Goal: Find specific page/section: Find specific page/section

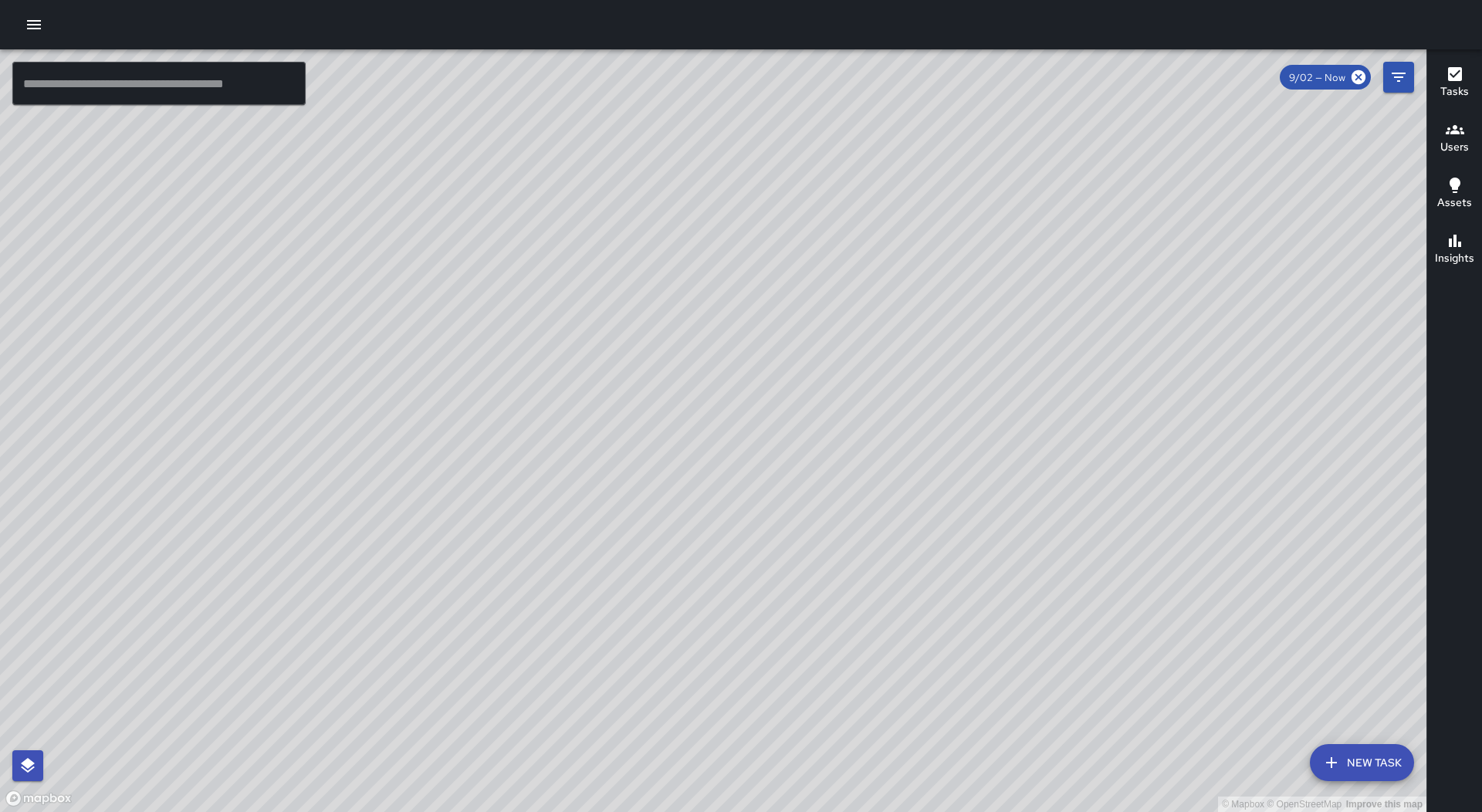
click at [29, 20] on icon "button" at bounding box center [34, 25] width 14 height 9
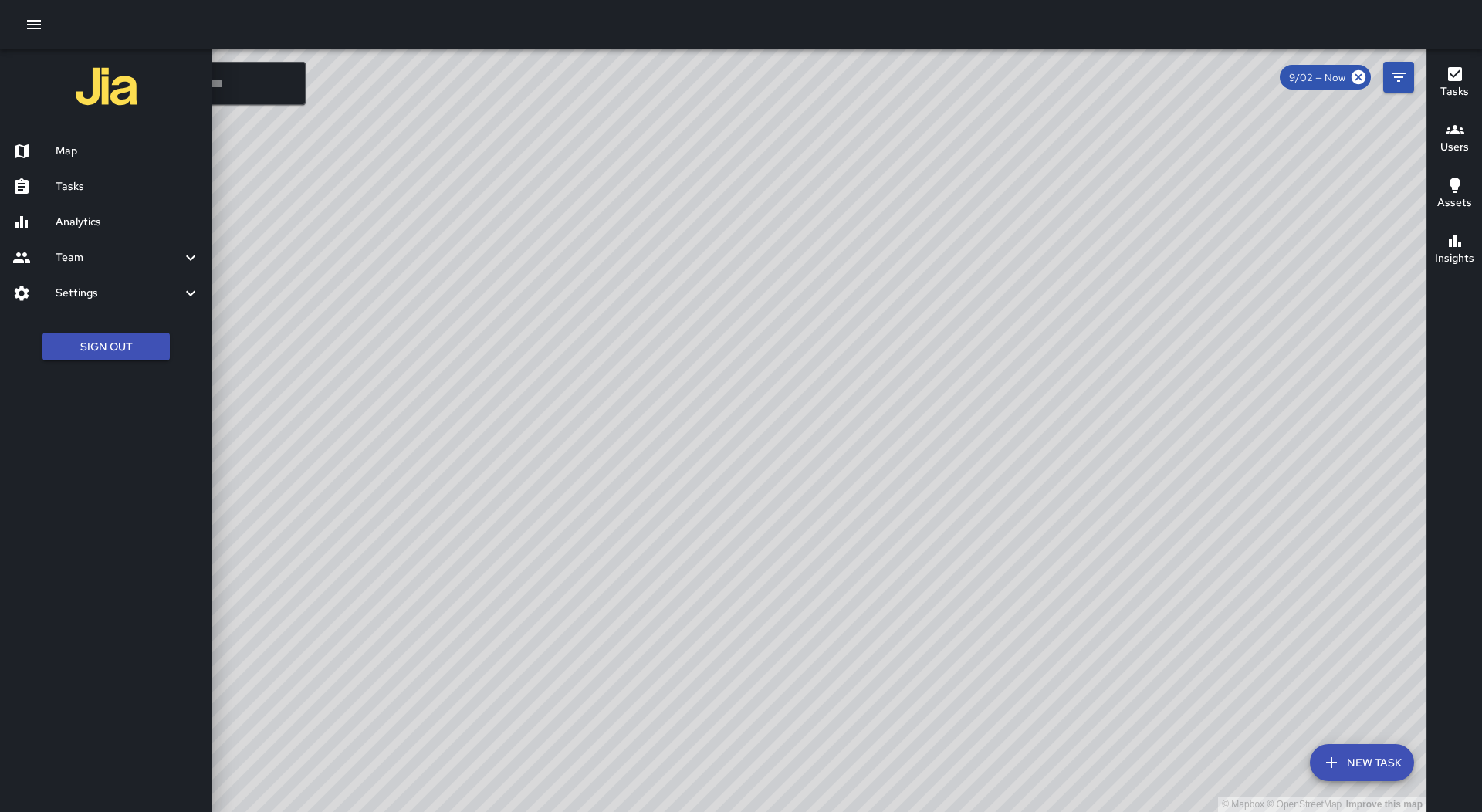
click at [84, 173] on div "Tasks" at bounding box center [106, 187] width 212 height 36
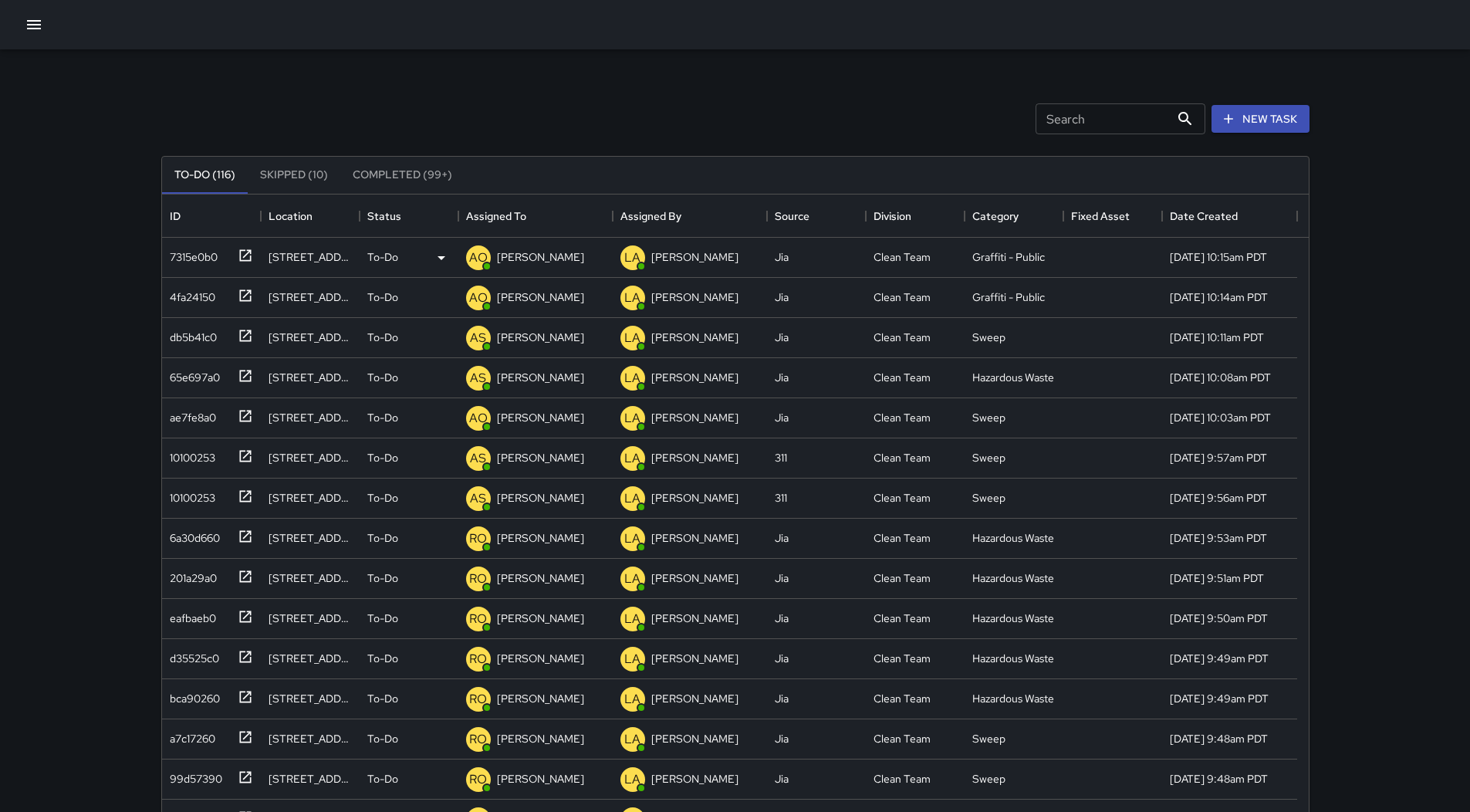
scroll to position [642, 1135]
click at [533, 222] on icon "Sort" at bounding box center [537, 216] width 14 height 14
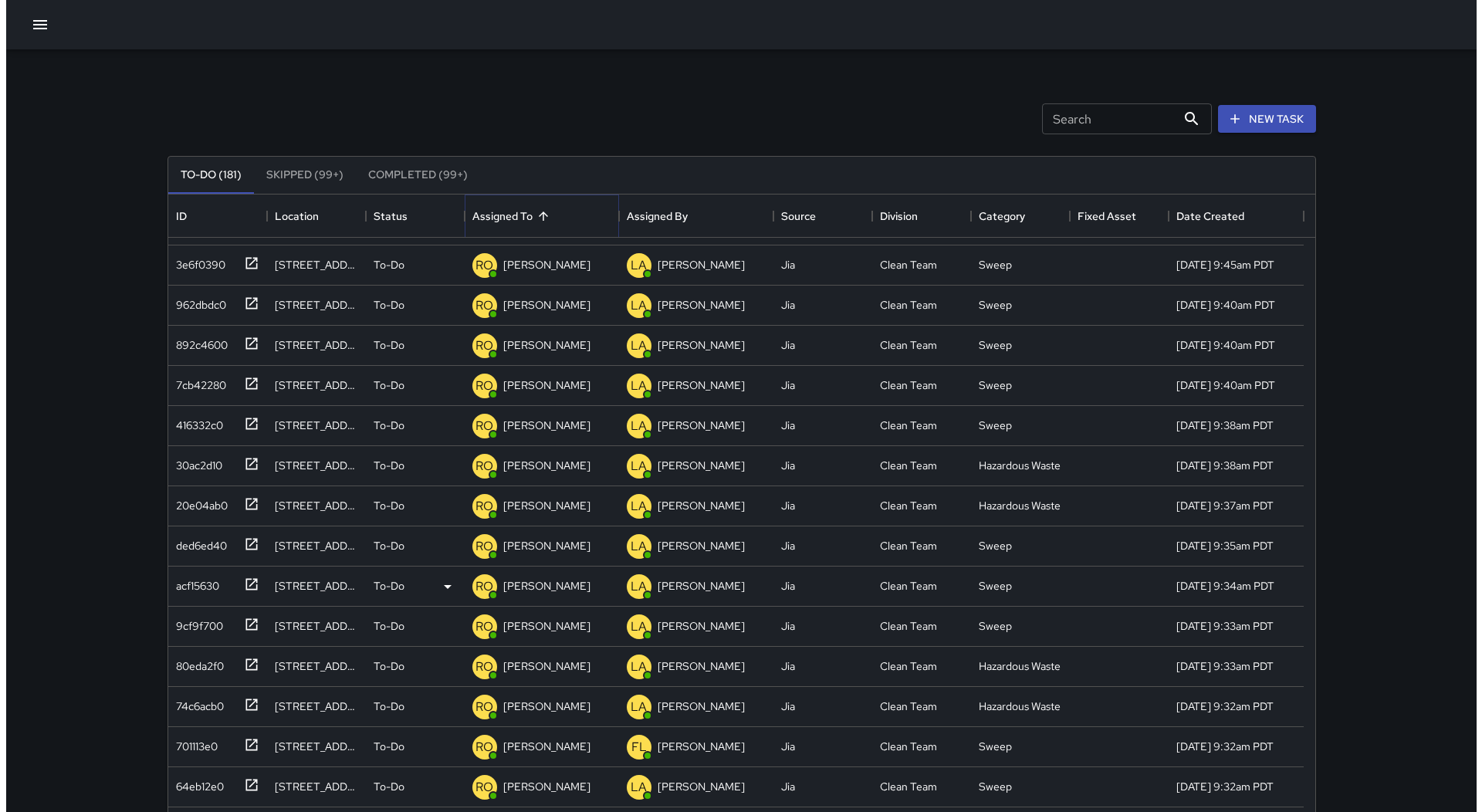
scroll to position [849, 0]
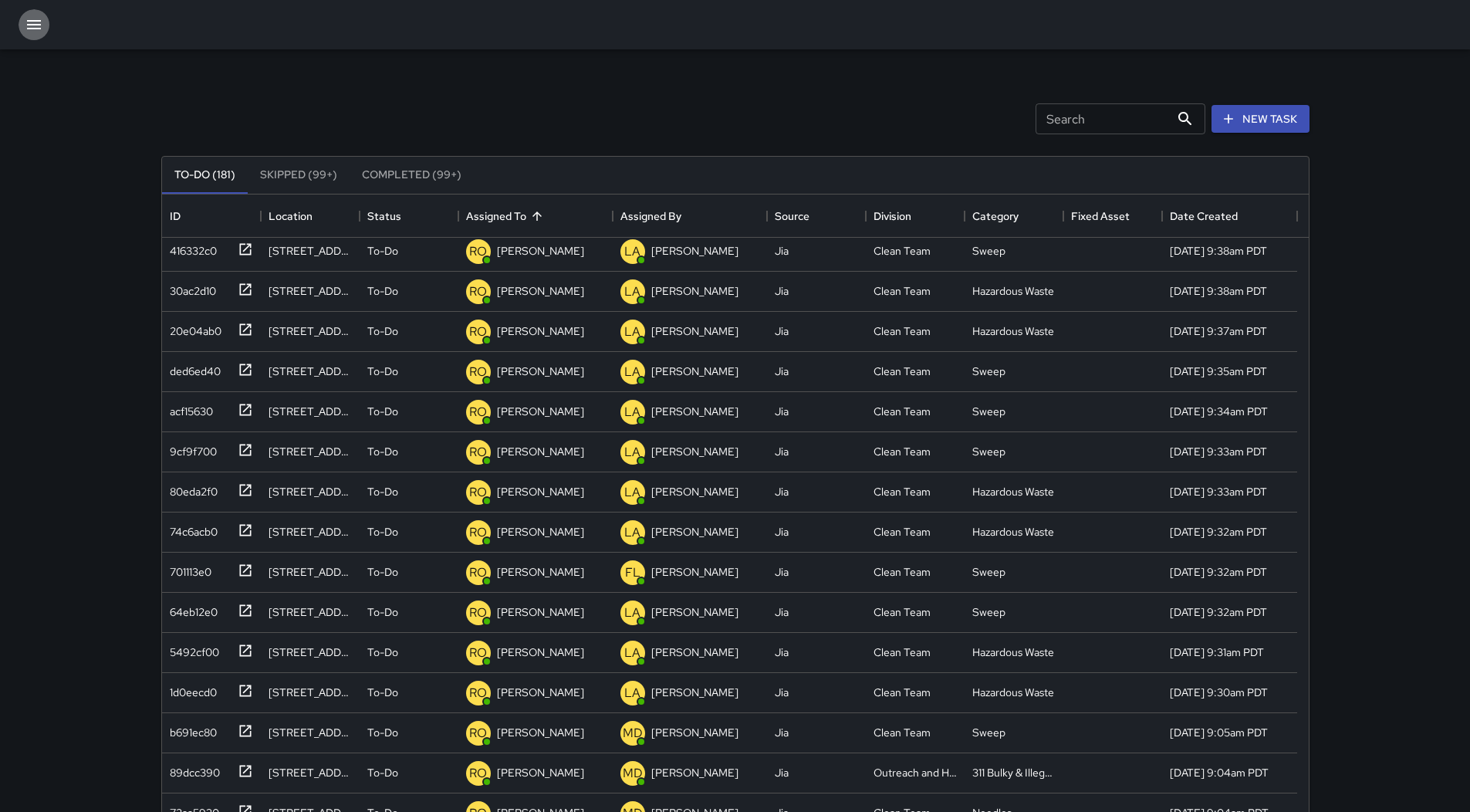
click at [37, 35] on button "button" at bounding box center [34, 25] width 31 height 31
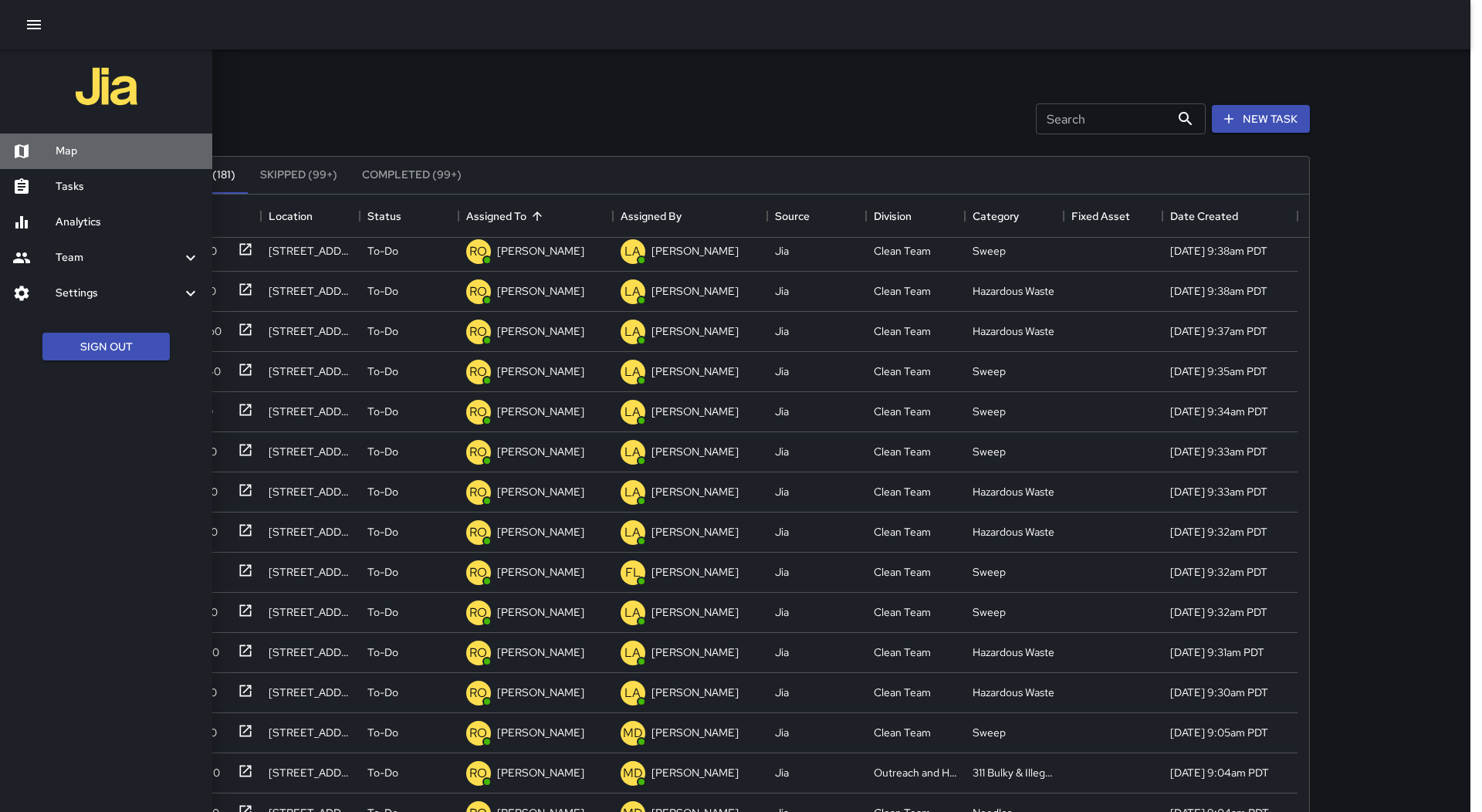
drag, startPoint x: 70, startPoint y: 139, endPoint x: 675, endPoint y: 798, distance: 894.6
click at [70, 140] on div "Map" at bounding box center [106, 152] width 212 height 36
